Goal: Navigation & Orientation: Find specific page/section

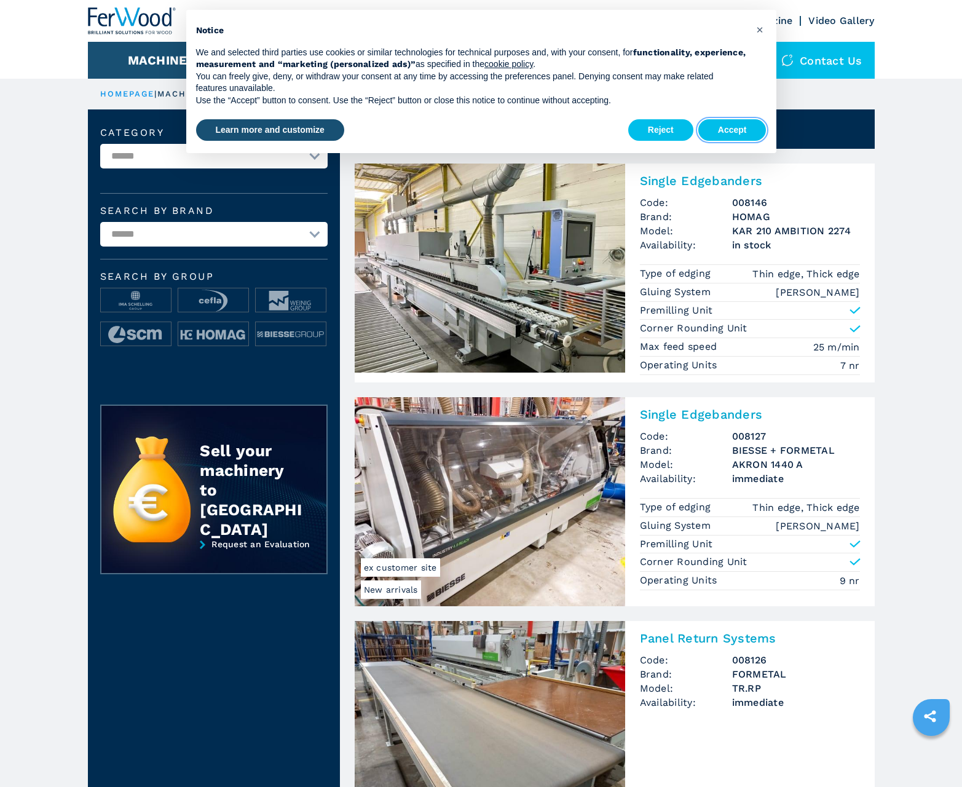
click at [732, 130] on button "Accept" at bounding box center [732, 130] width 68 height 22
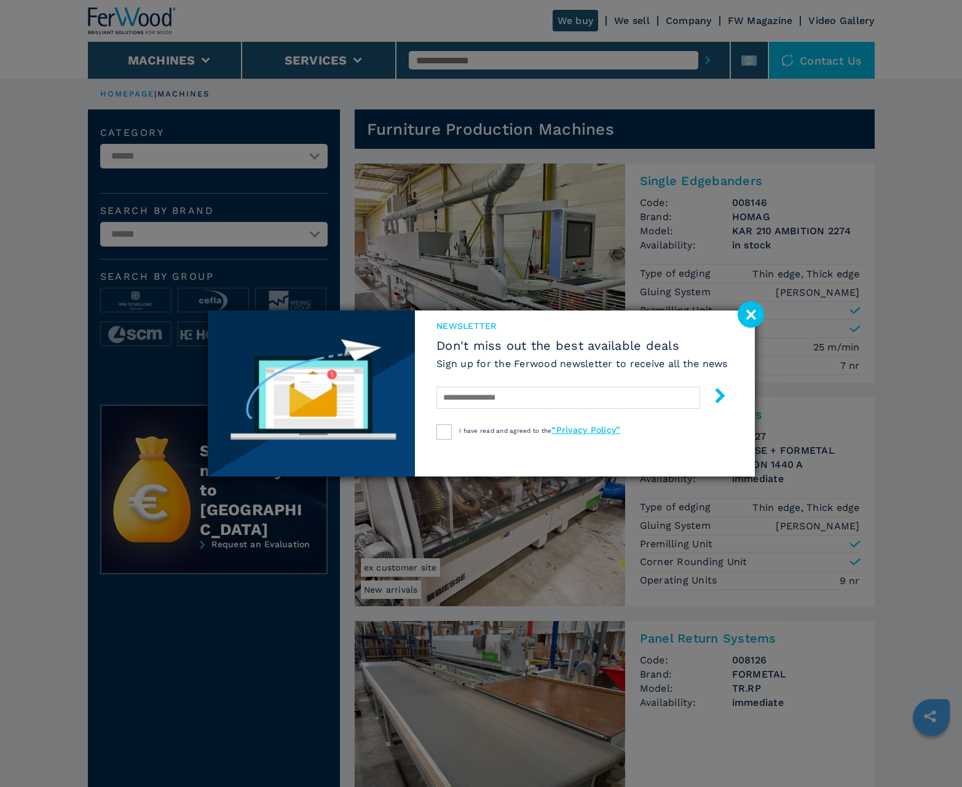
scroll to position [1229, 0]
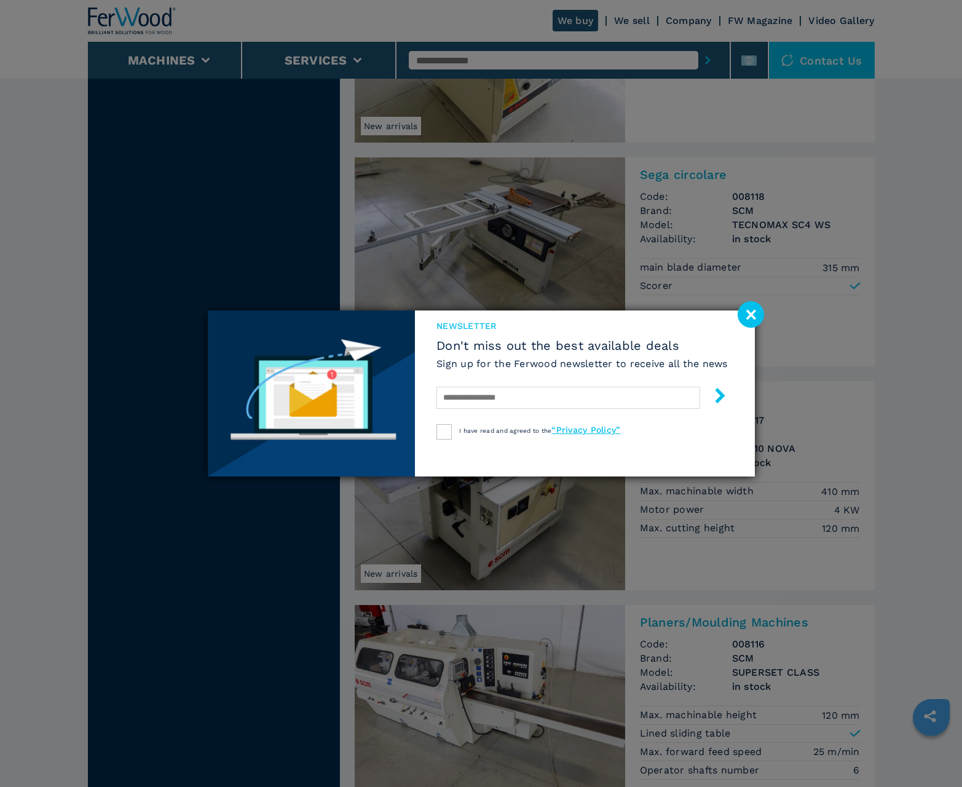
click at [750, 314] on image at bounding box center [751, 314] width 26 height 26
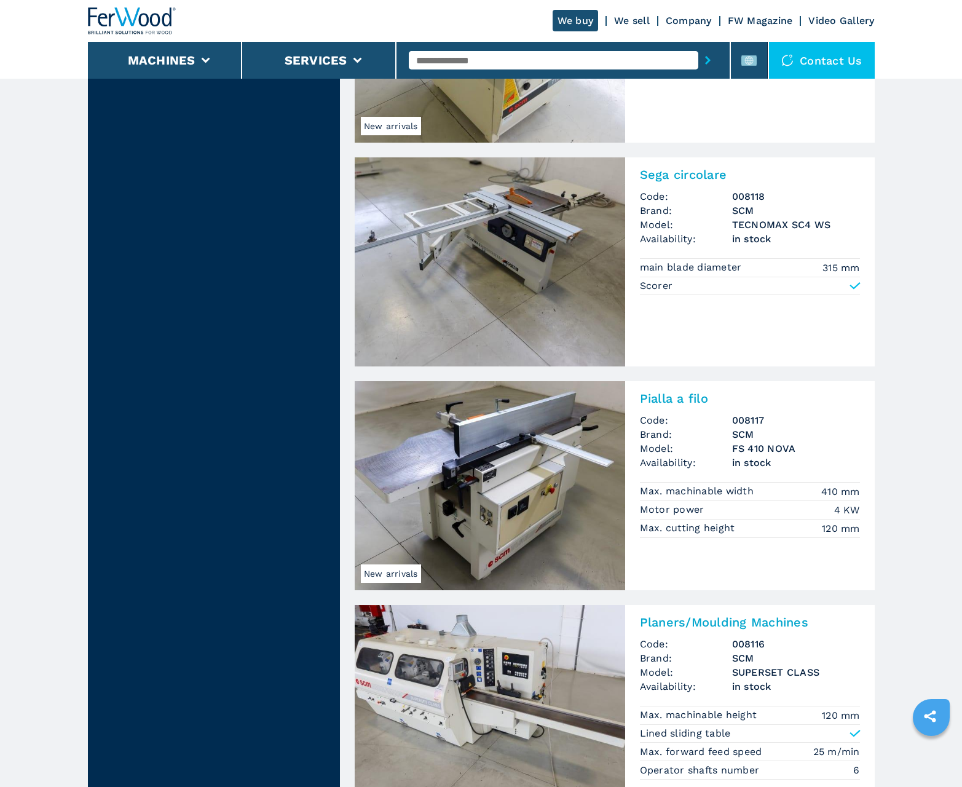
scroll to position [2388, 0]
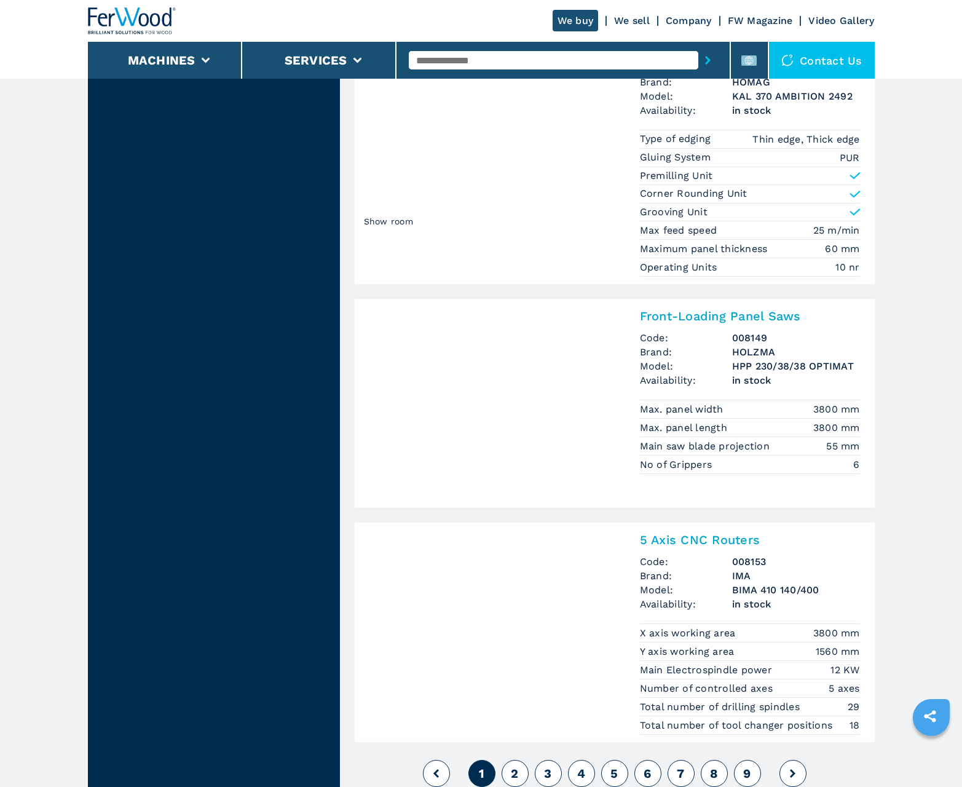
click at [514, 773] on span "2" at bounding box center [514, 773] width 7 height 15
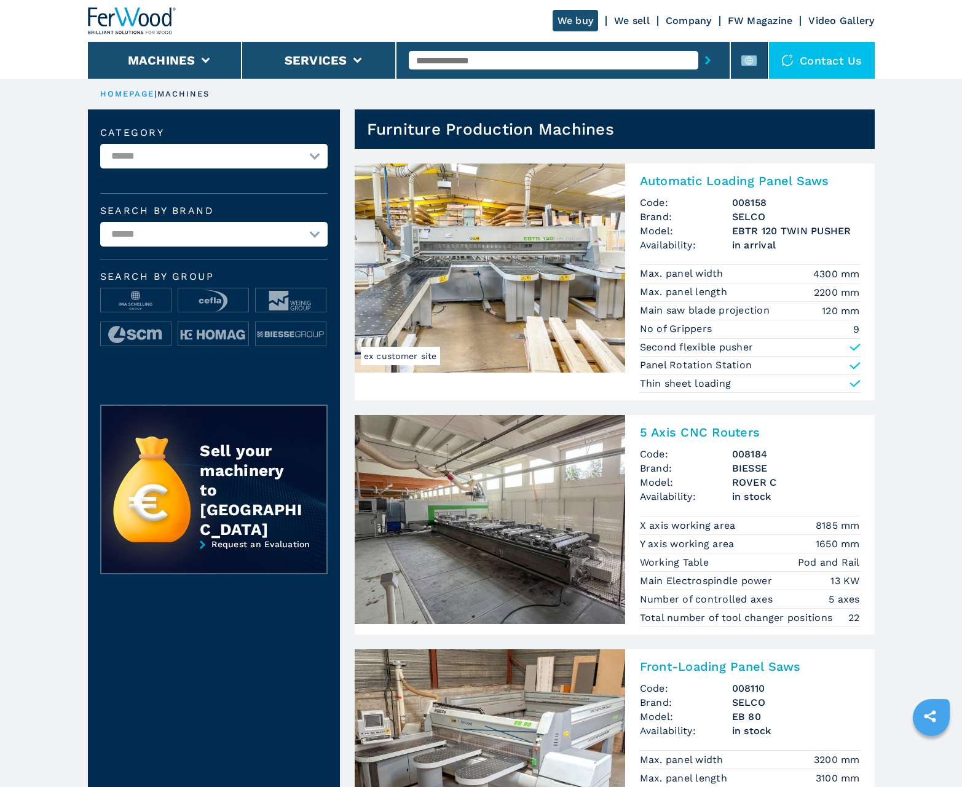
scroll to position [1229, 0]
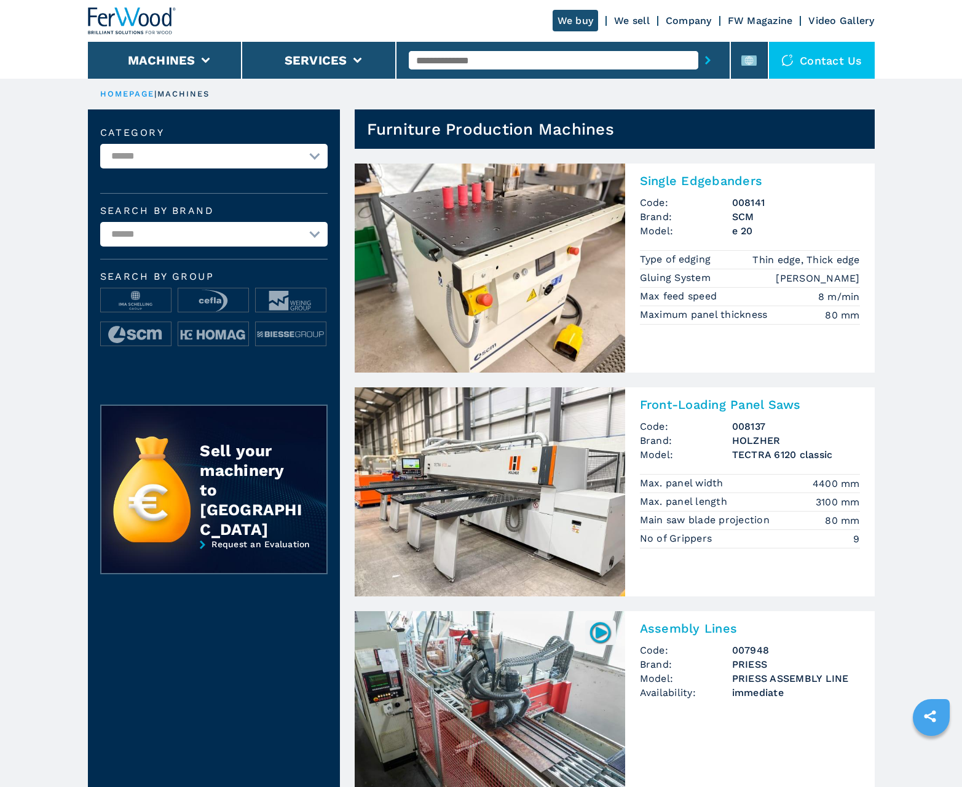
scroll to position [1229, 0]
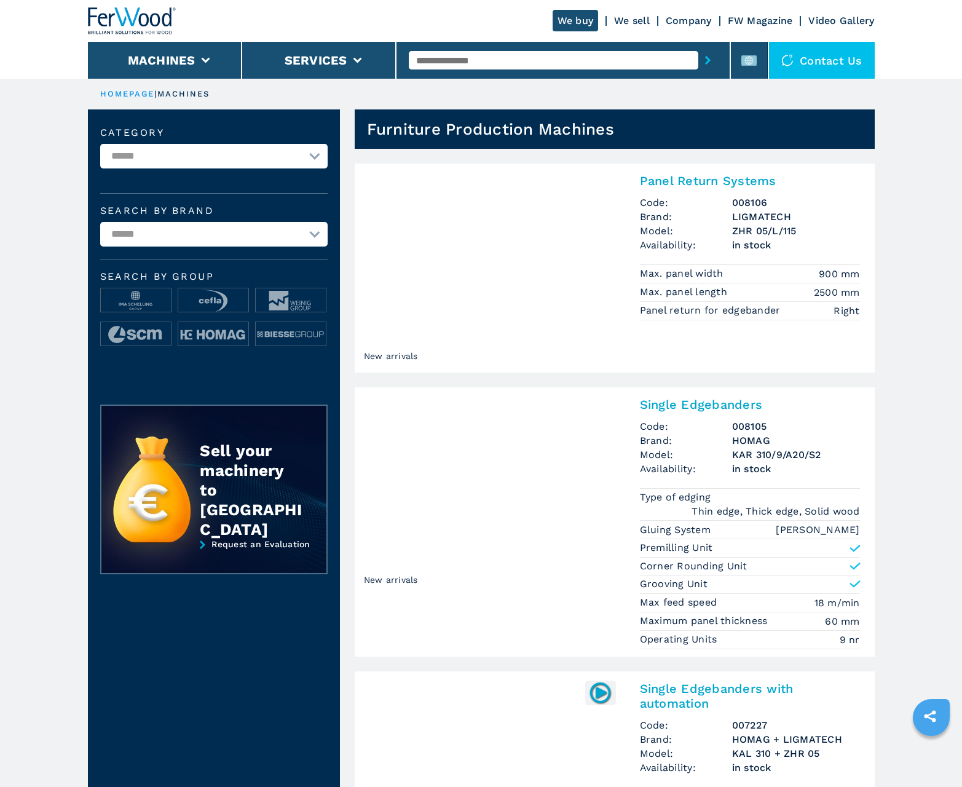
scroll to position [1229, 0]
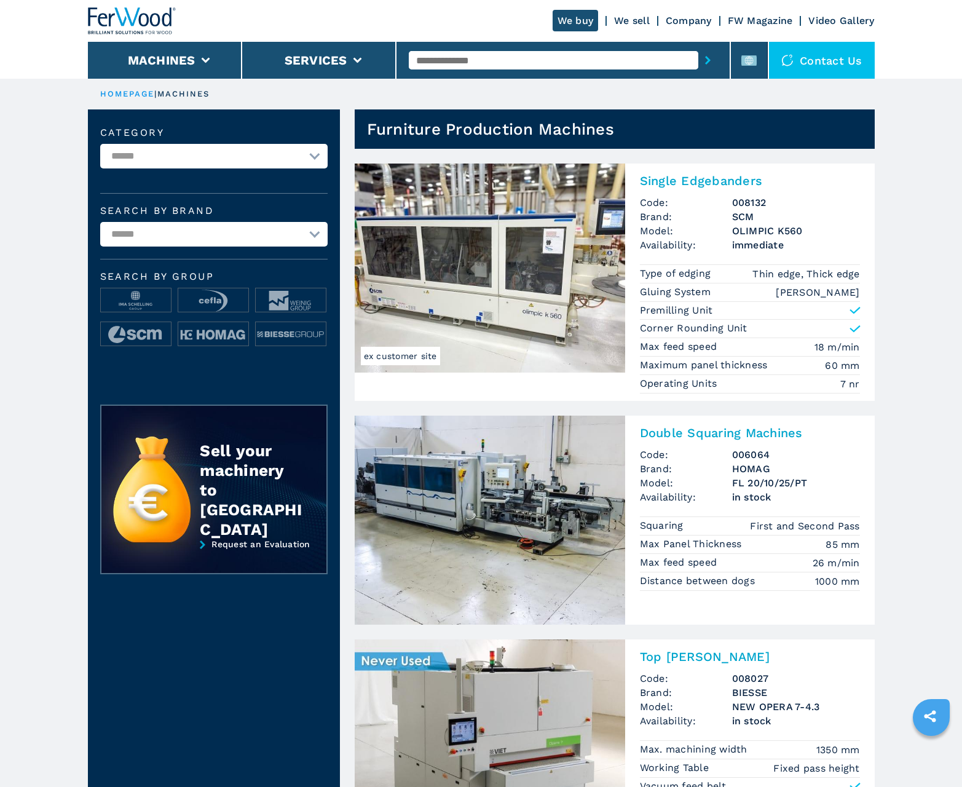
scroll to position [1229, 0]
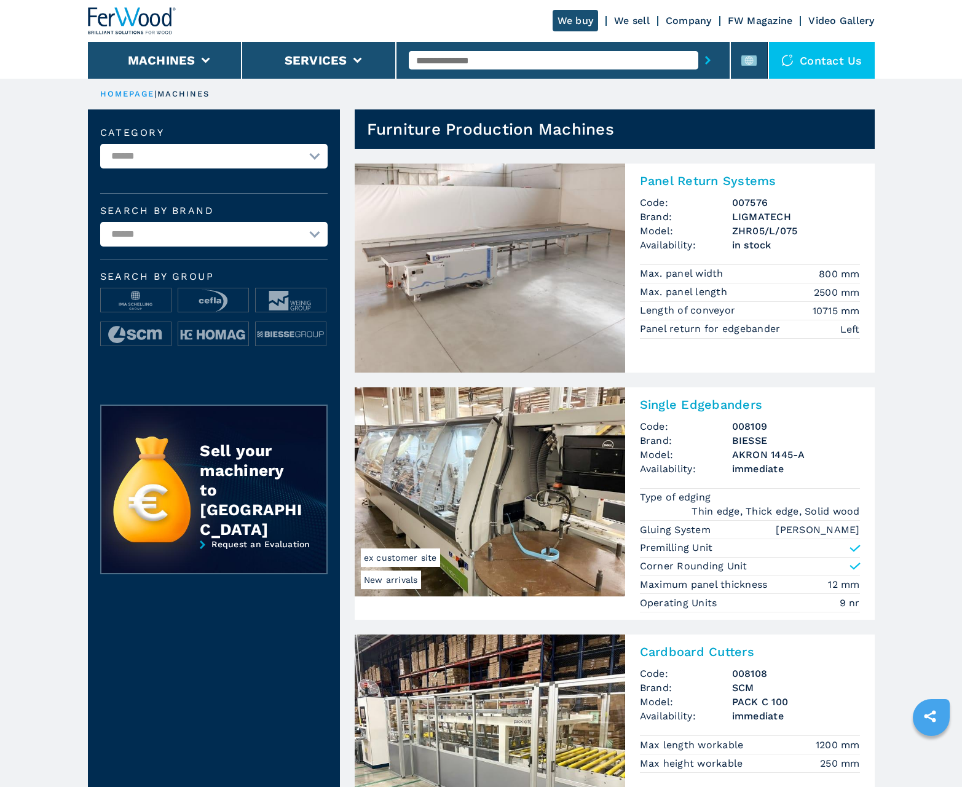
scroll to position [1229, 0]
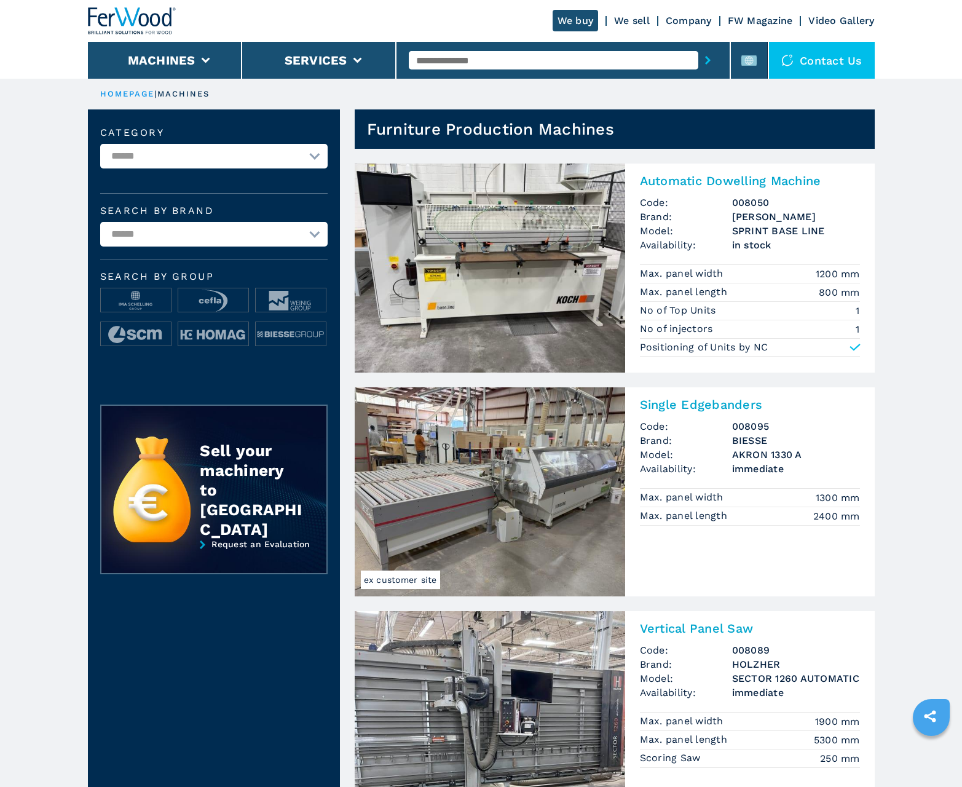
scroll to position [1229, 0]
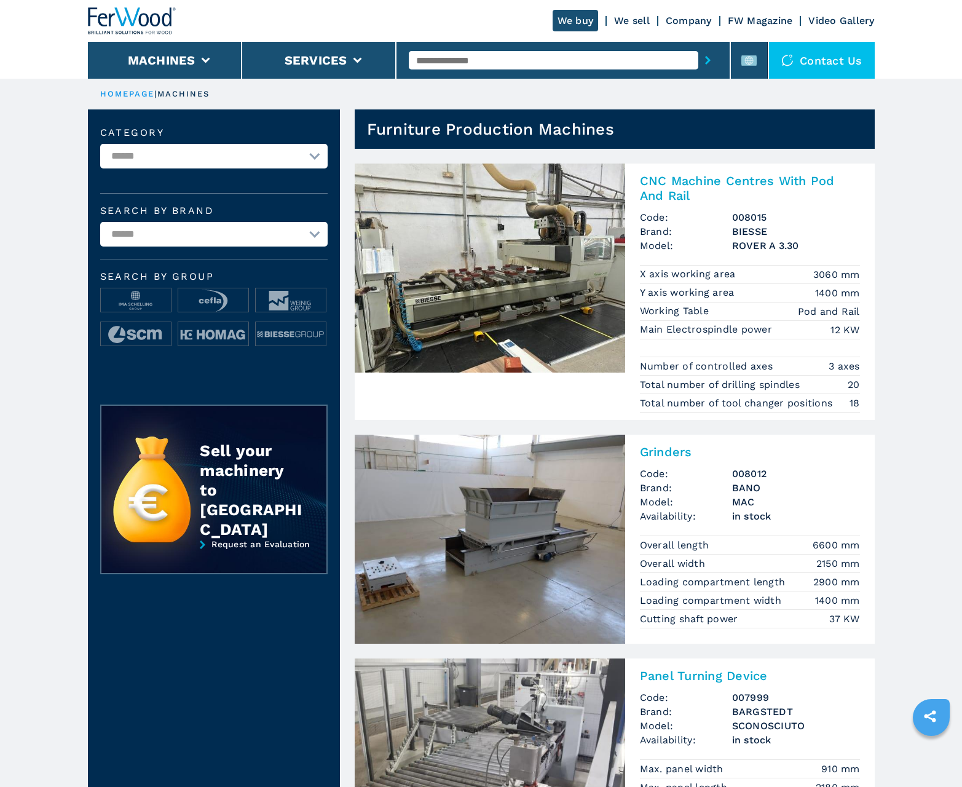
scroll to position [1229, 0]
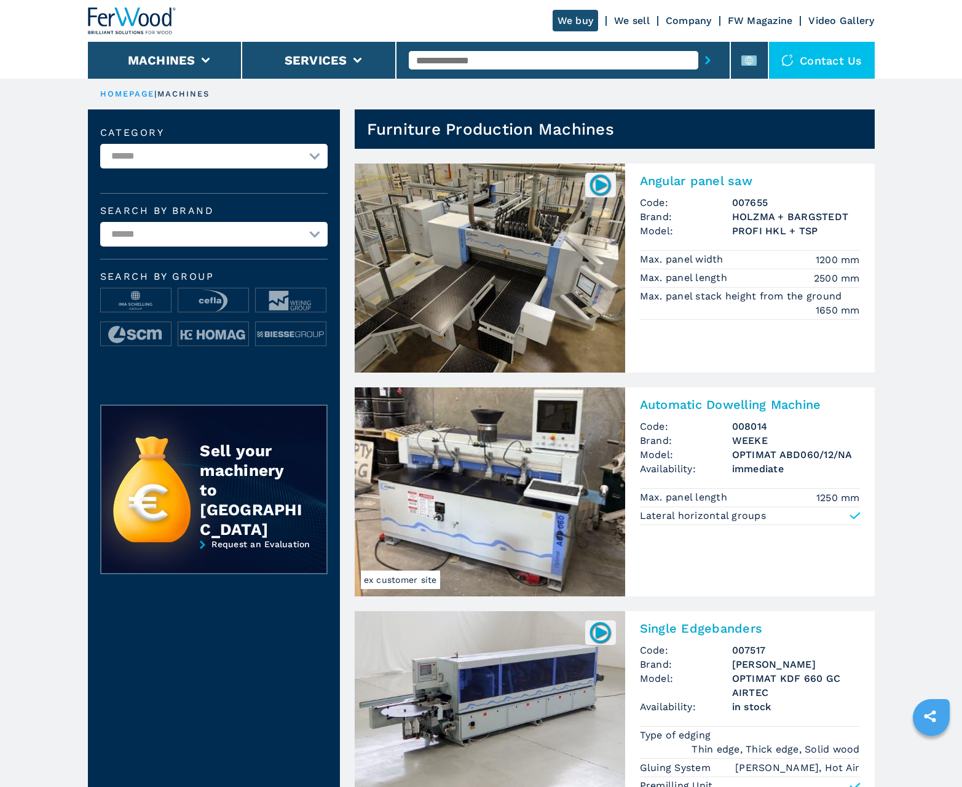
scroll to position [1229, 0]
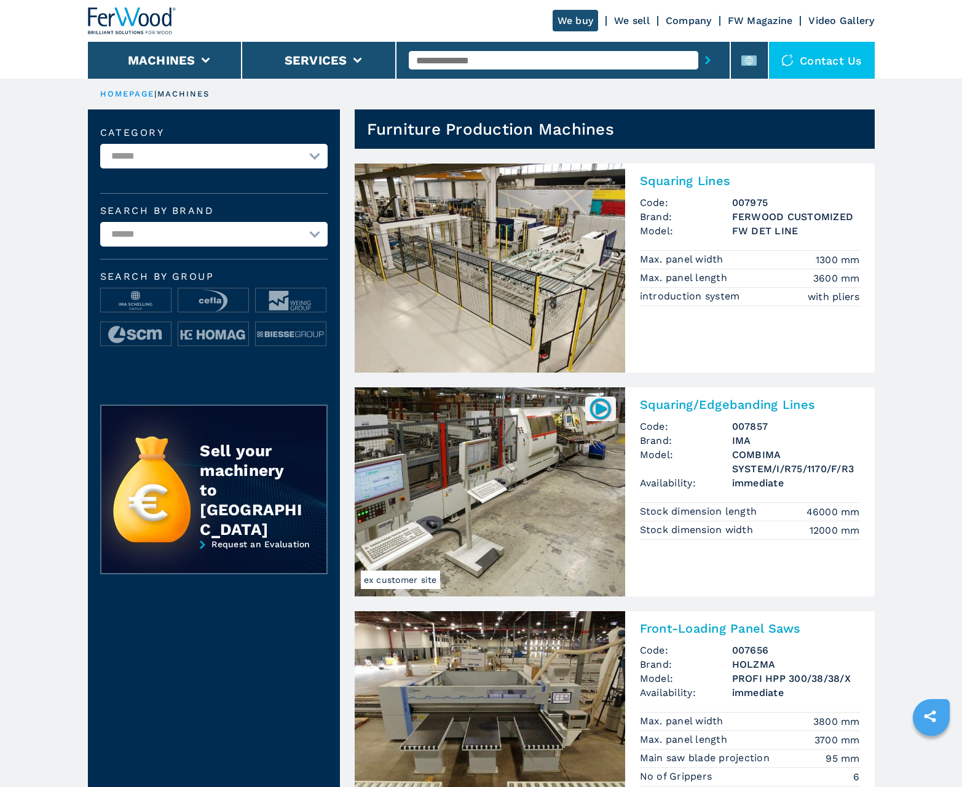
scroll to position [1229, 0]
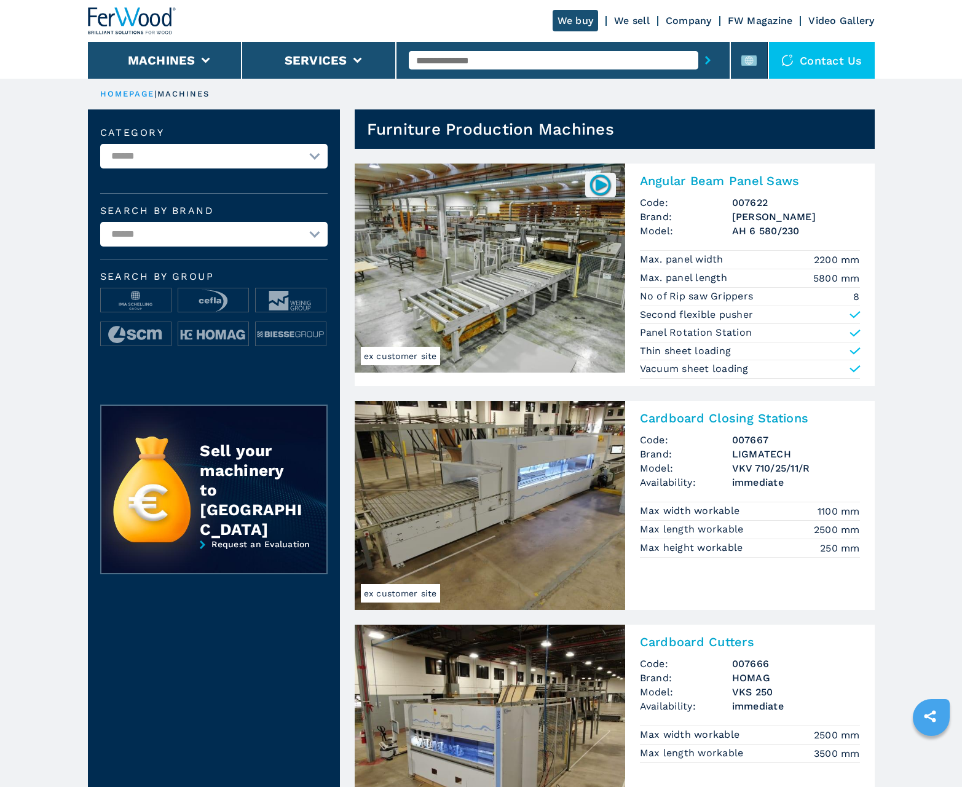
scroll to position [1229, 0]
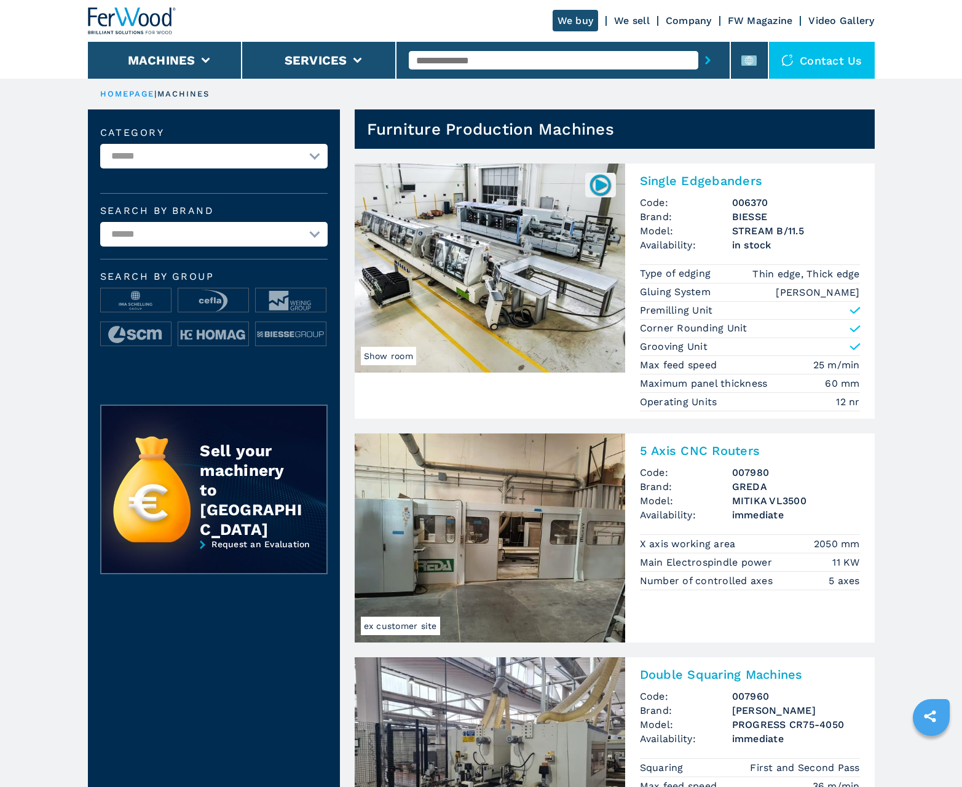
scroll to position [1229, 0]
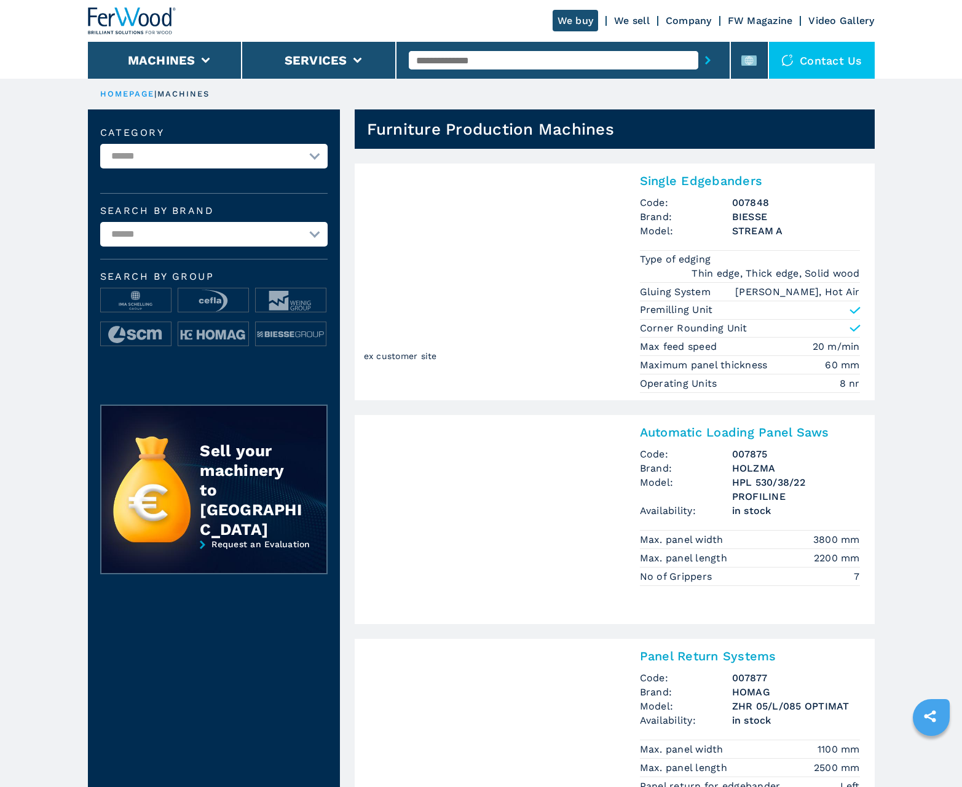
scroll to position [1229, 0]
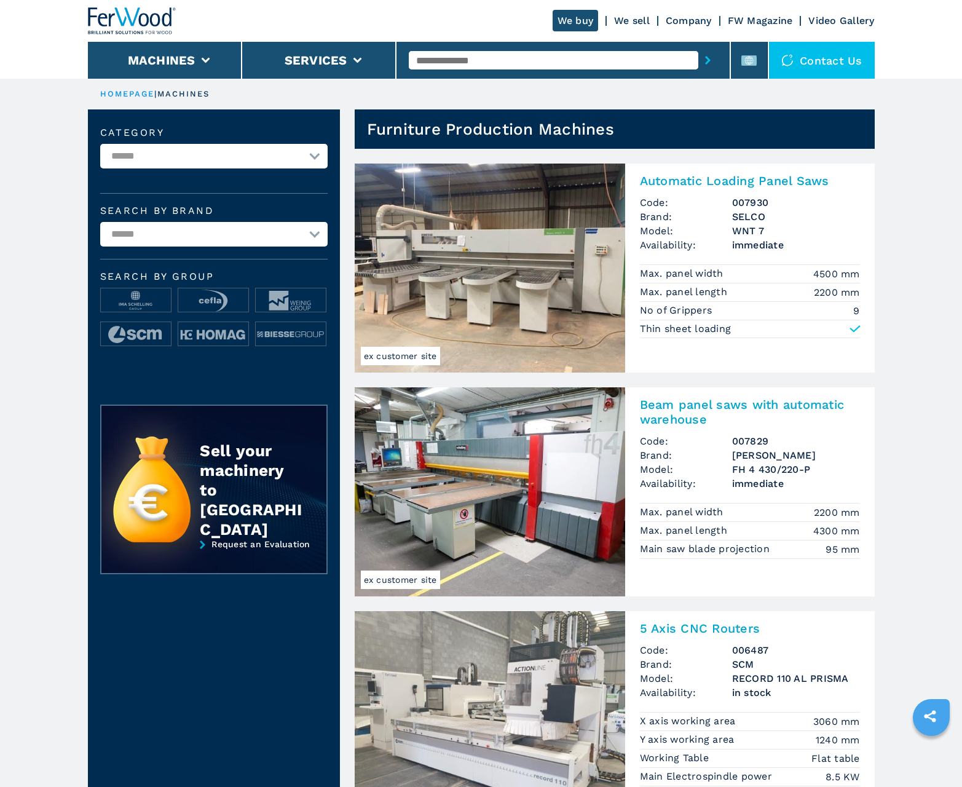
scroll to position [1229, 0]
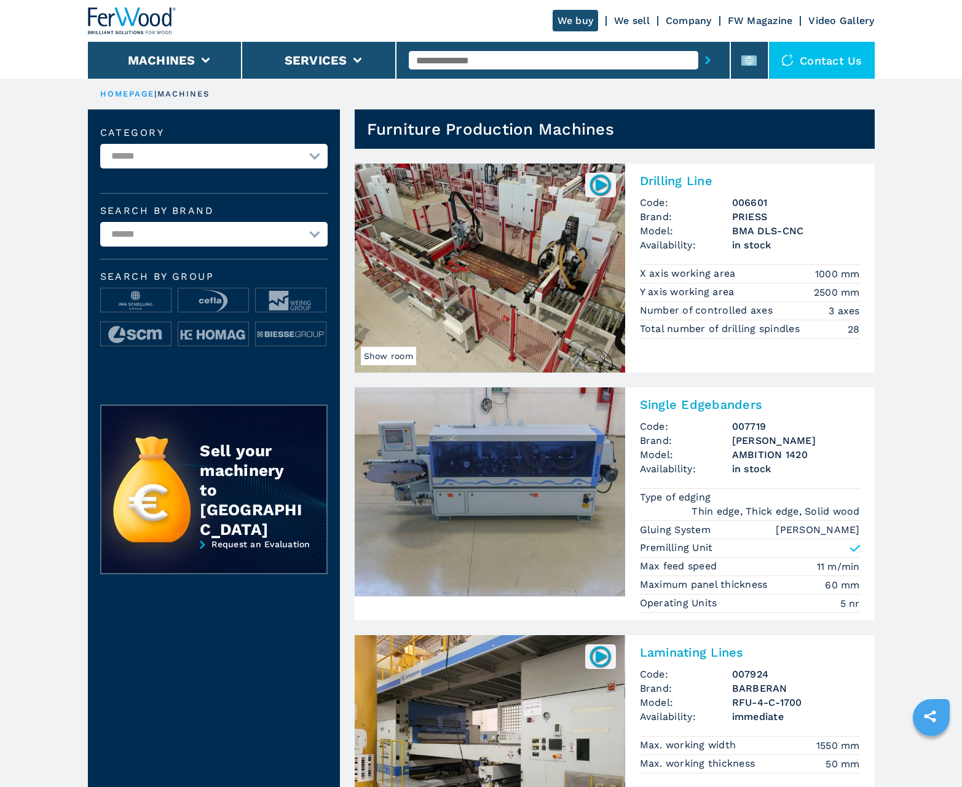
scroll to position [1229, 0]
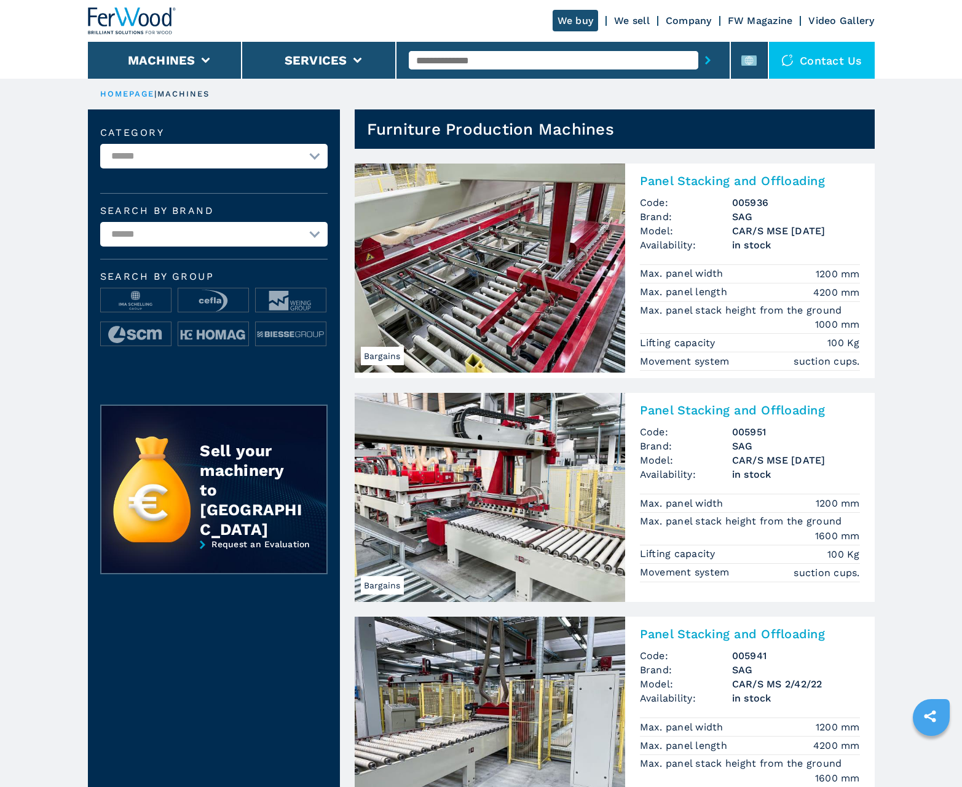
scroll to position [1229, 0]
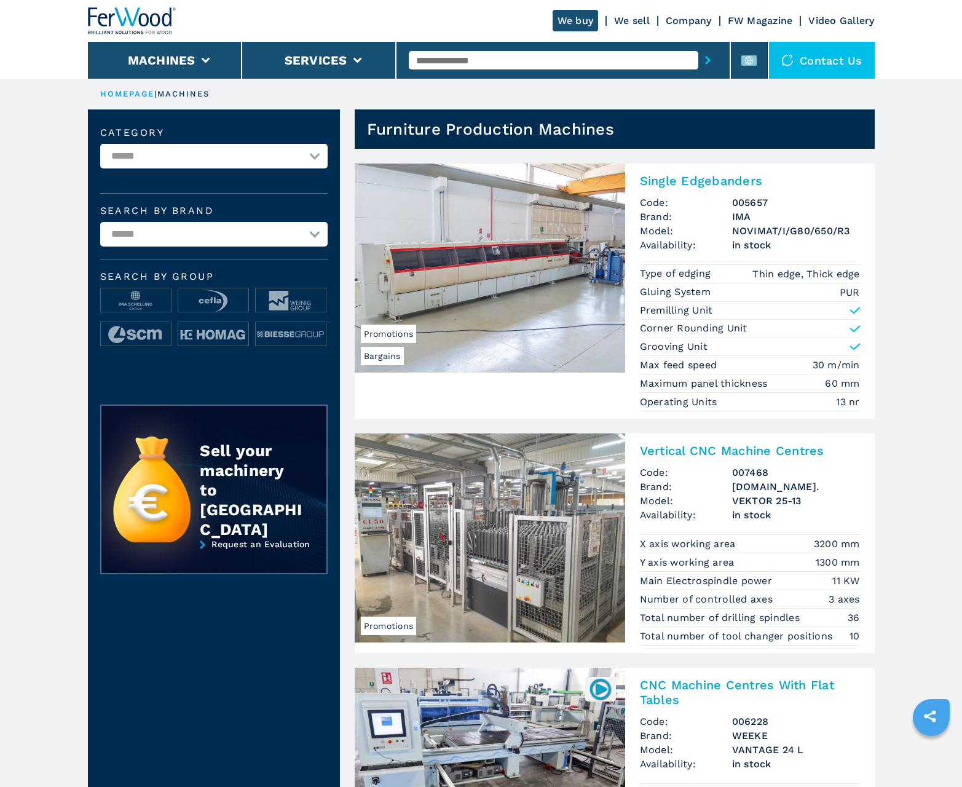
scroll to position [1229, 0]
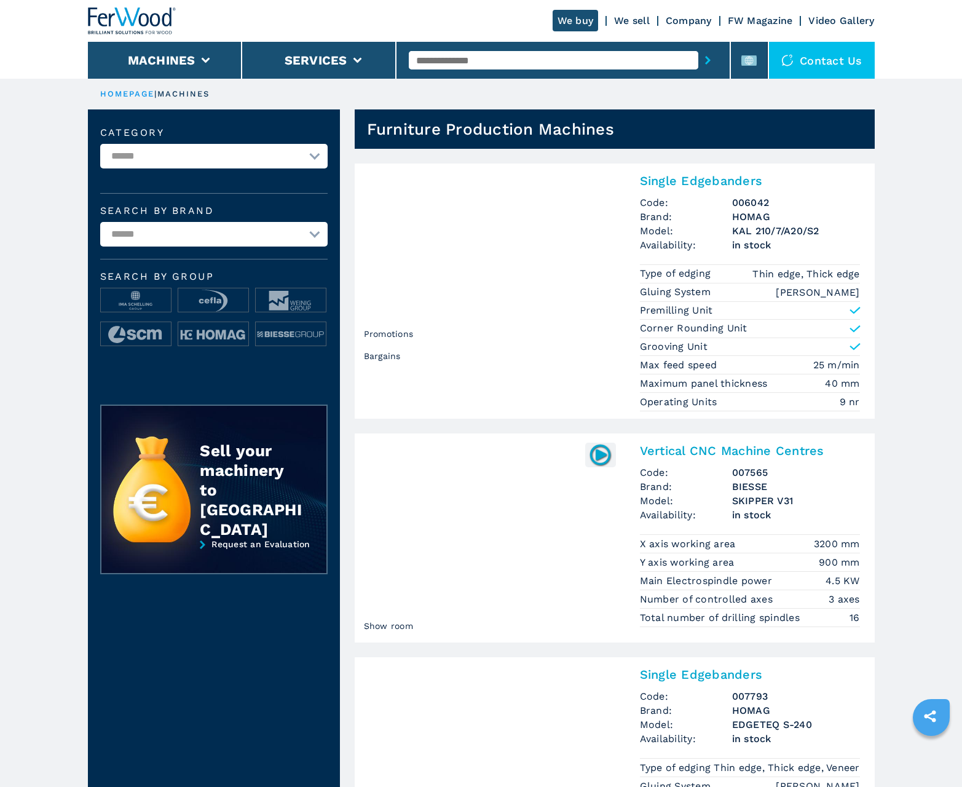
scroll to position [1229, 0]
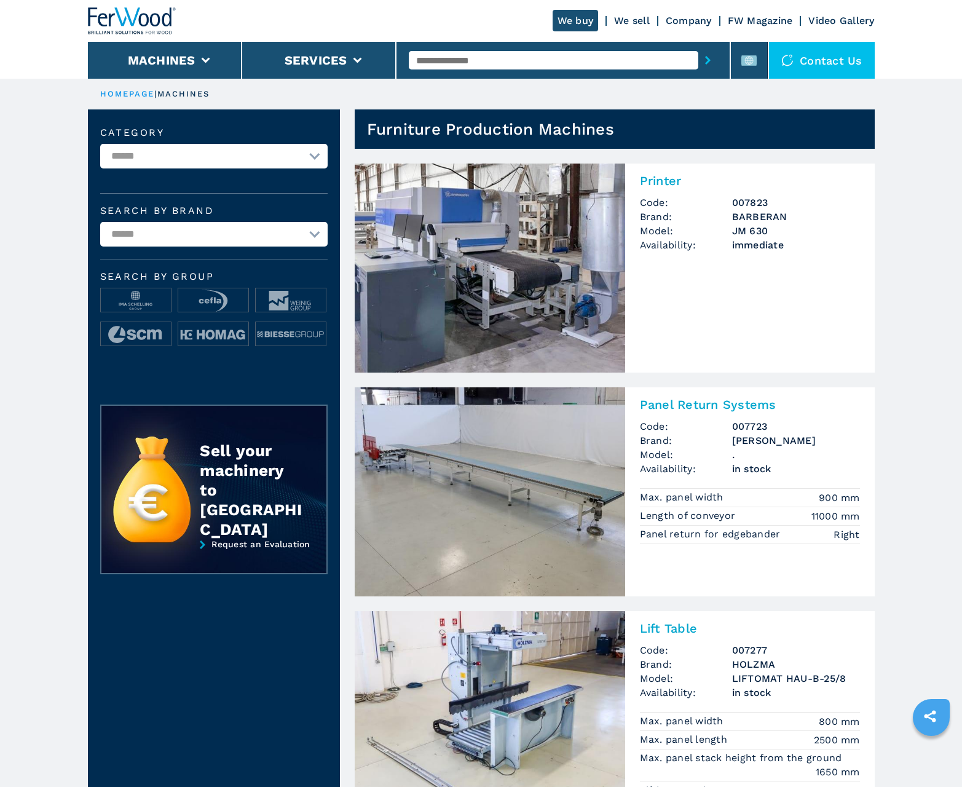
scroll to position [1229, 0]
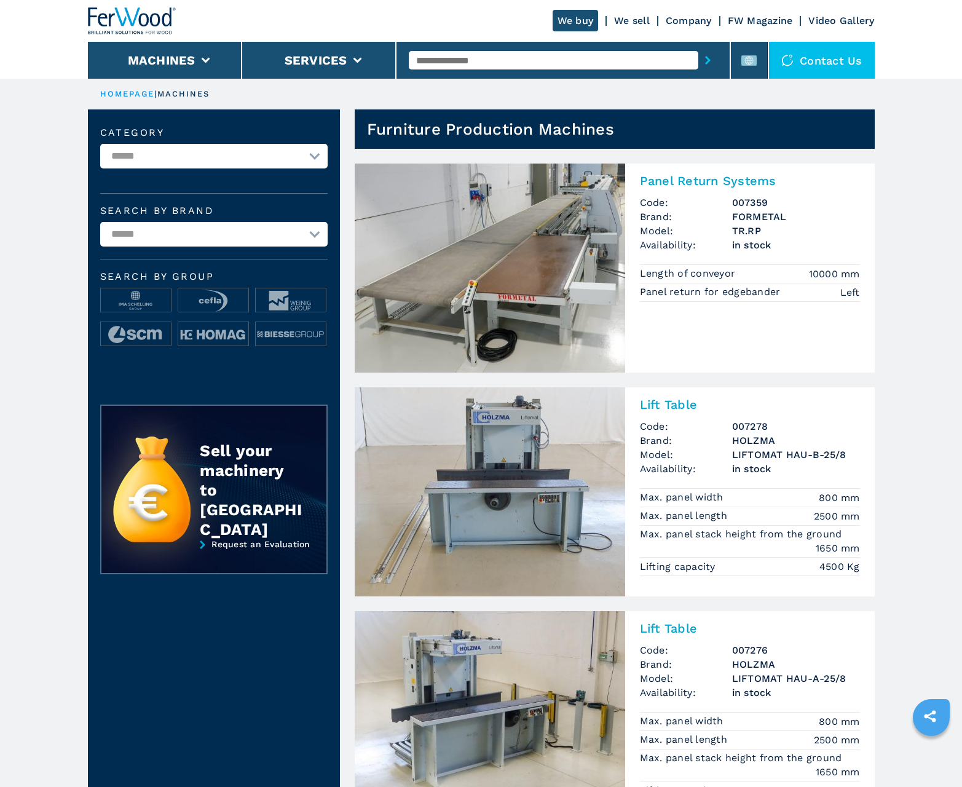
scroll to position [1229, 0]
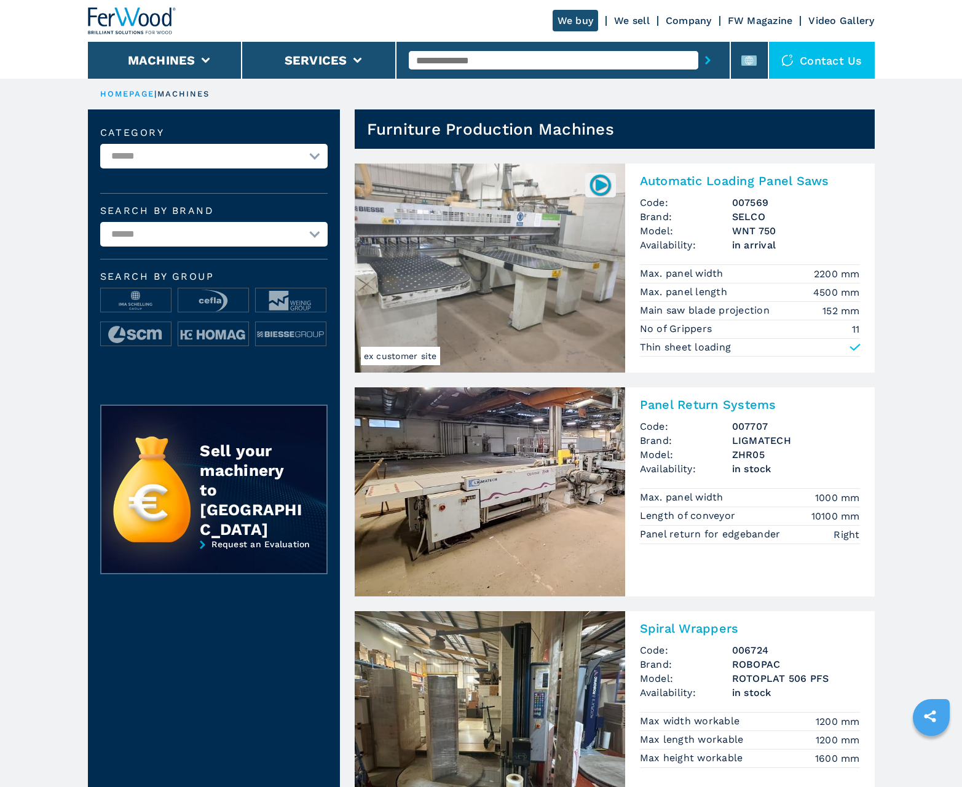
scroll to position [1229, 0]
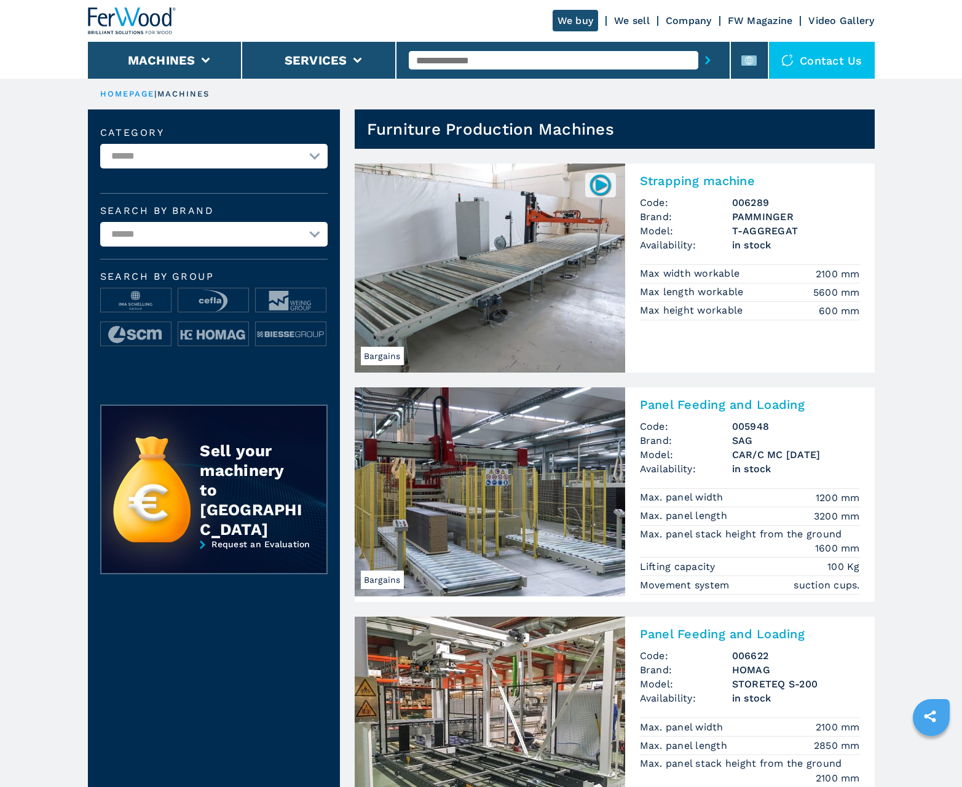
scroll to position [1229, 0]
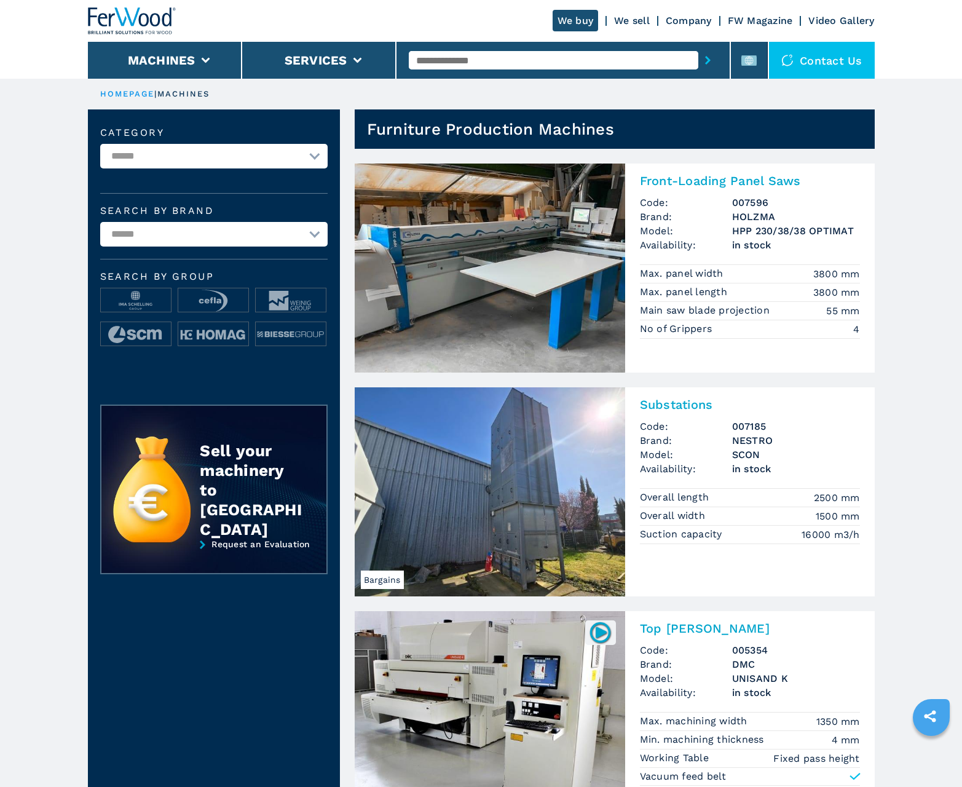
scroll to position [1229, 0]
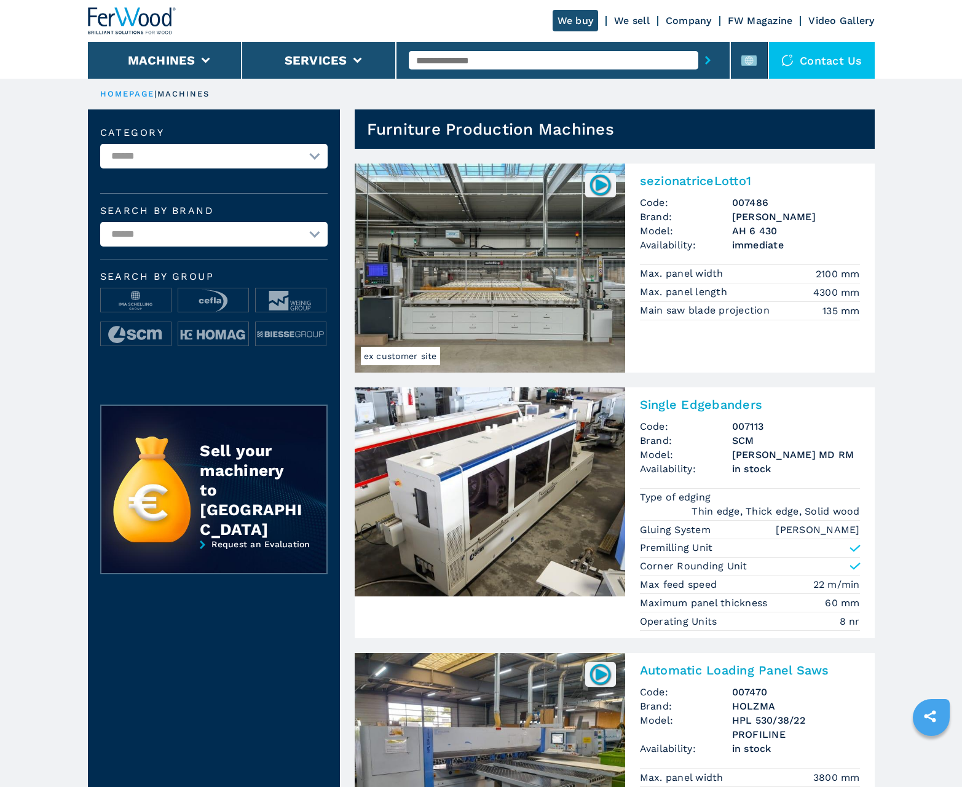
scroll to position [1229, 0]
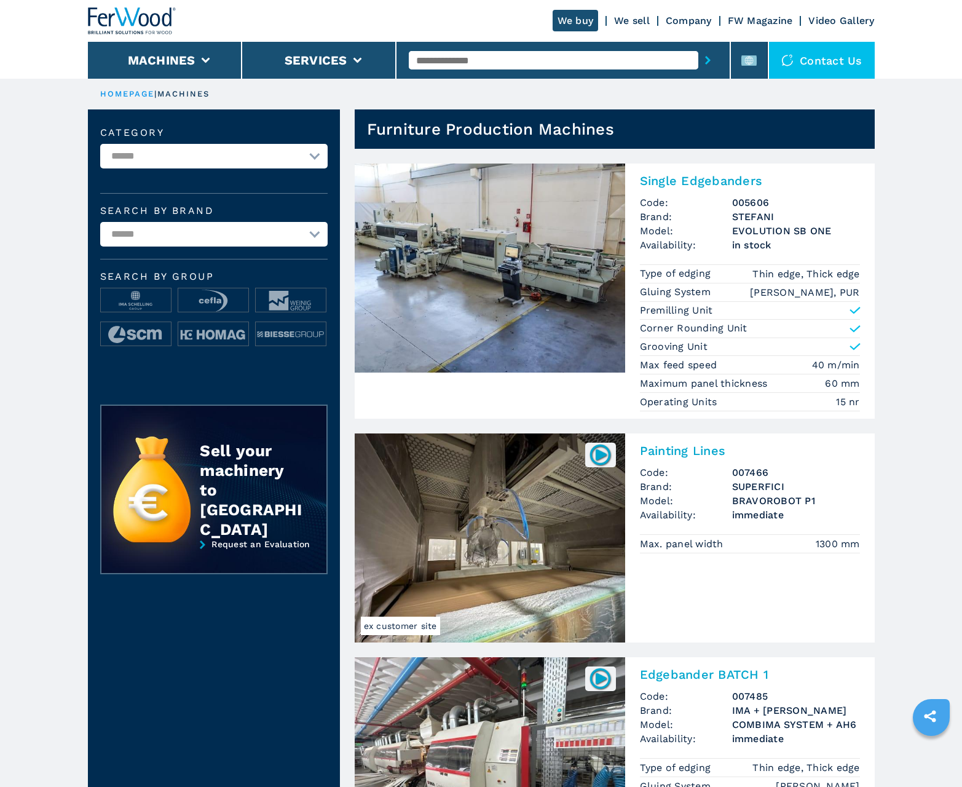
scroll to position [1229, 0]
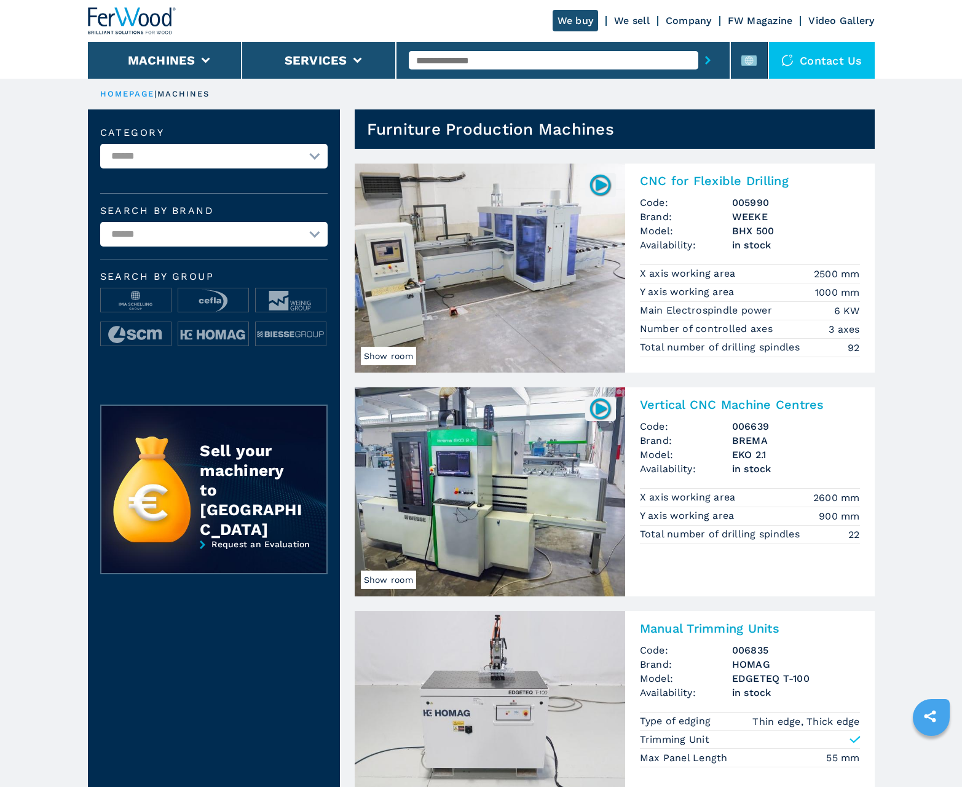
scroll to position [1229, 0]
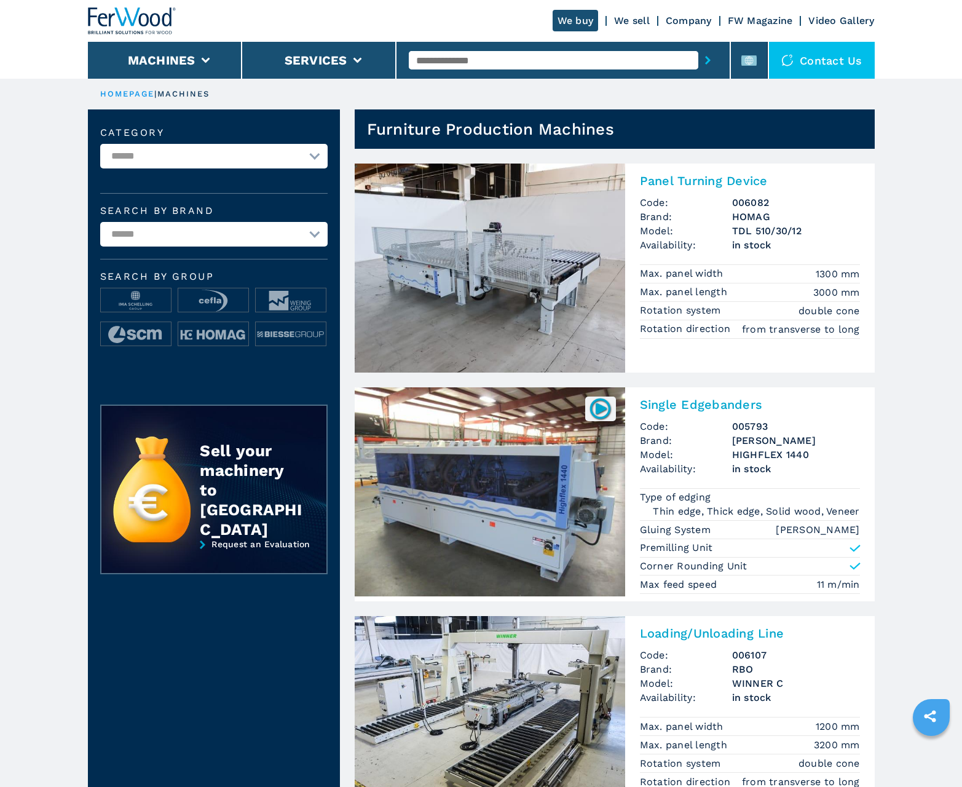
scroll to position [1229, 0]
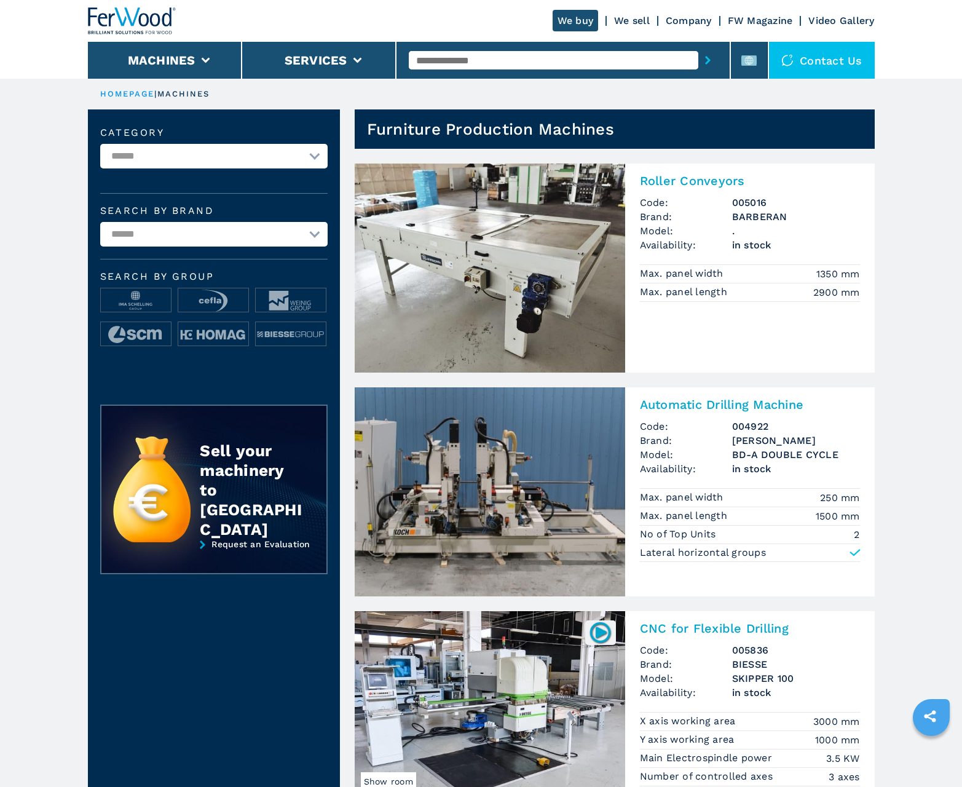
scroll to position [1229, 0]
